Goal: Information Seeking & Learning: Learn about a topic

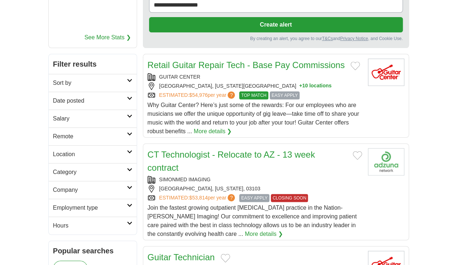
scroll to position [109, 0]
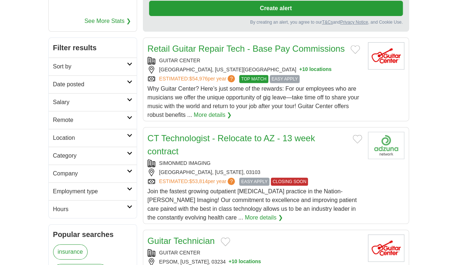
click at [127, 98] on icon at bounding box center [129, 100] width 5 height 4
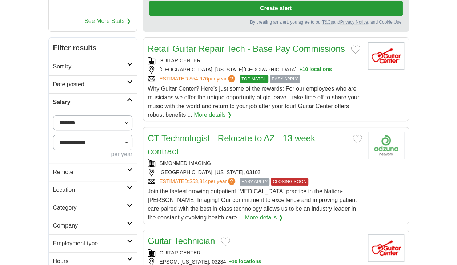
click at [117, 119] on select "**********" at bounding box center [93, 122] width 80 height 15
select select "*****"
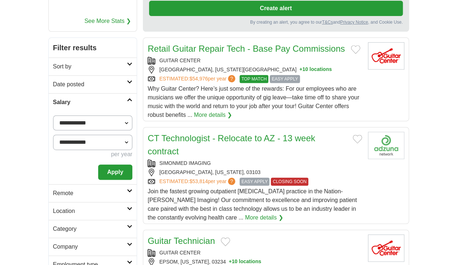
click at [111, 169] on button "Apply" at bounding box center [115, 171] width 34 height 15
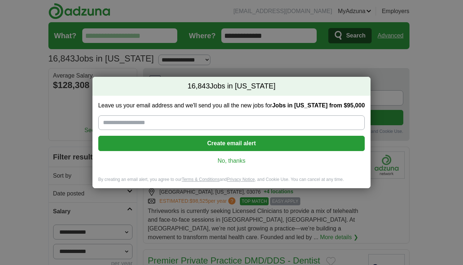
click at [241, 164] on link "No, thanks" at bounding box center [231, 161] width 255 height 8
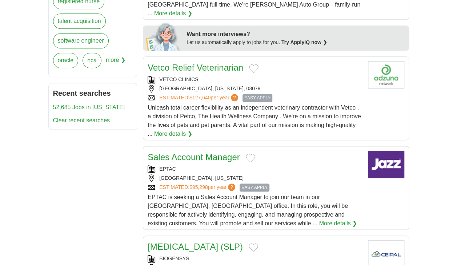
scroll to position [436, 0]
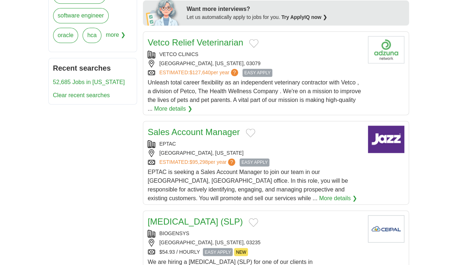
click at [236, 140] on div "EPTAC" at bounding box center [255, 144] width 214 height 8
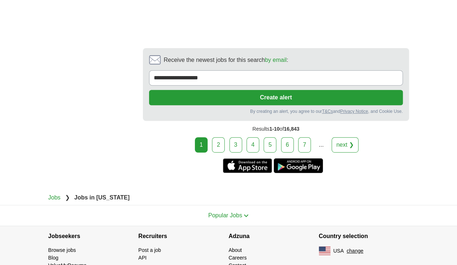
scroll to position [1506, 0]
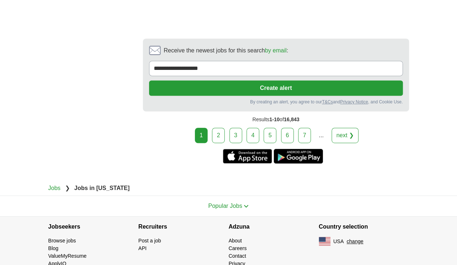
click at [219, 128] on link "2" at bounding box center [218, 135] width 13 height 15
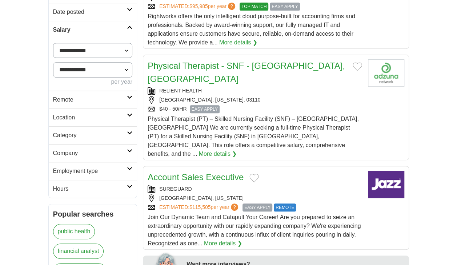
scroll to position [182, 0]
click at [312, 170] on div "Account Sales Executive SUREGUARD [GEOGRAPHIC_DATA], [US_STATE] ESTIMATED: $115…" at bounding box center [255, 208] width 214 height 77
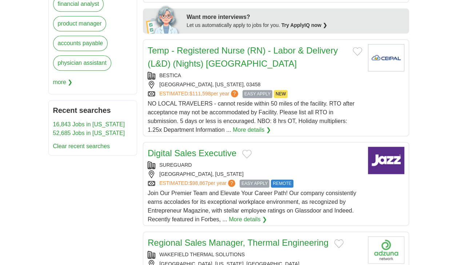
scroll to position [473, 0]
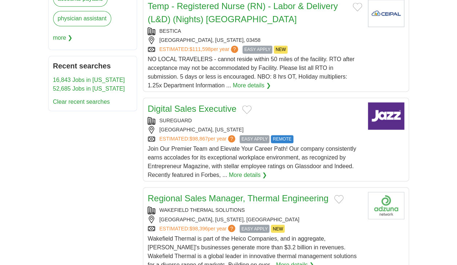
click at [321, 126] on div "[GEOGRAPHIC_DATA], [US_STATE]" at bounding box center [255, 130] width 214 height 8
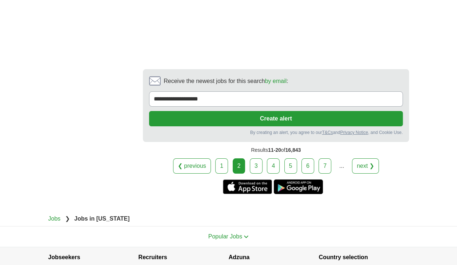
scroll to position [1346, 0]
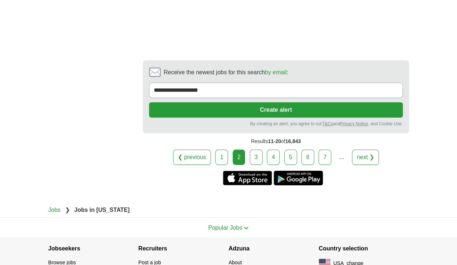
click at [259, 149] on link "3" at bounding box center [256, 156] width 13 height 15
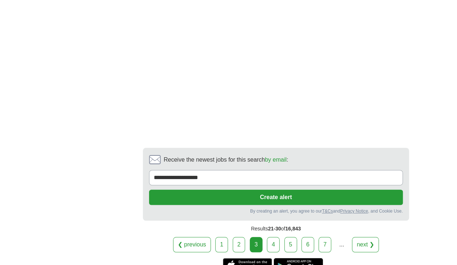
scroll to position [1527, 0]
